Goal: Find specific page/section: Find specific page/section

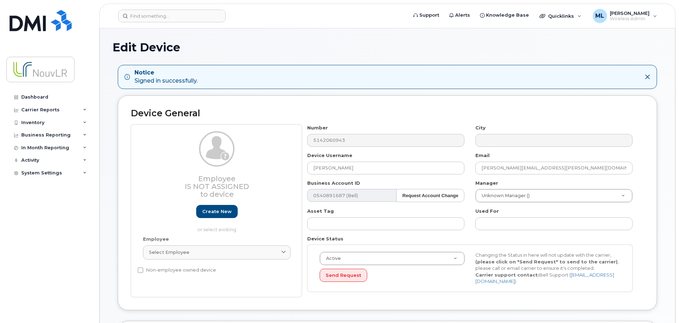
select select "4266204"
select select "4266255"
select select "4266271"
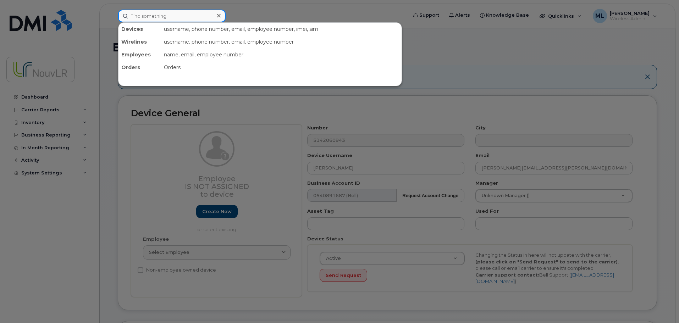
click at [149, 16] on input at bounding box center [172, 16] width 108 height 13
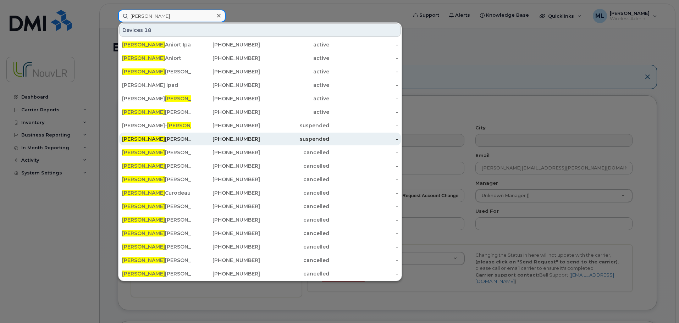
type input "simon"
click at [168, 139] on div "Simon Amaury-guillaume" at bounding box center [156, 139] width 69 height 7
